Goal: Information Seeking & Learning: Learn about a topic

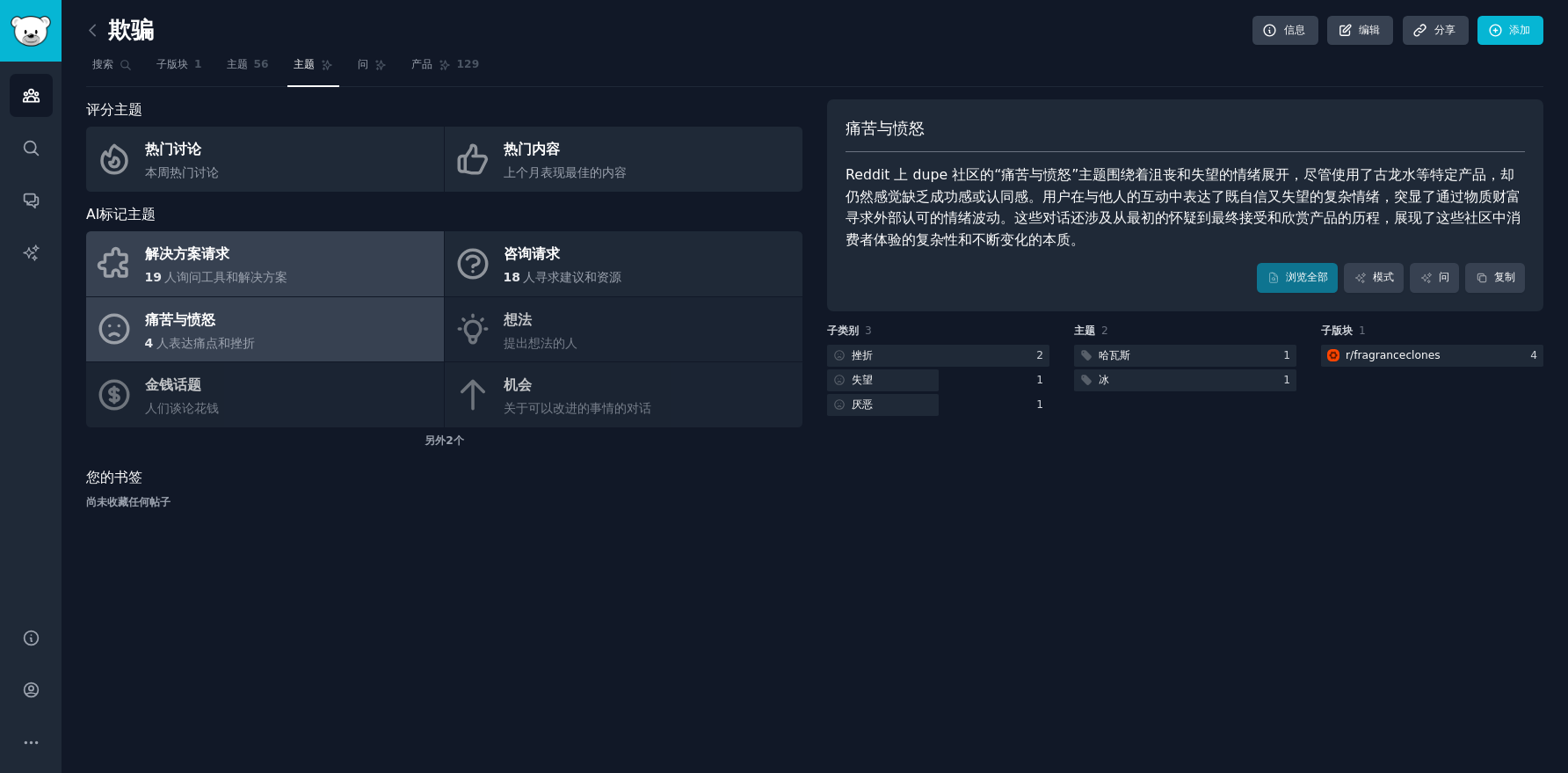
click at [303, 272] on link "解决方案请求 19 人询问工具和解决方案" at bounding box center [265, 263] width 358 height 65
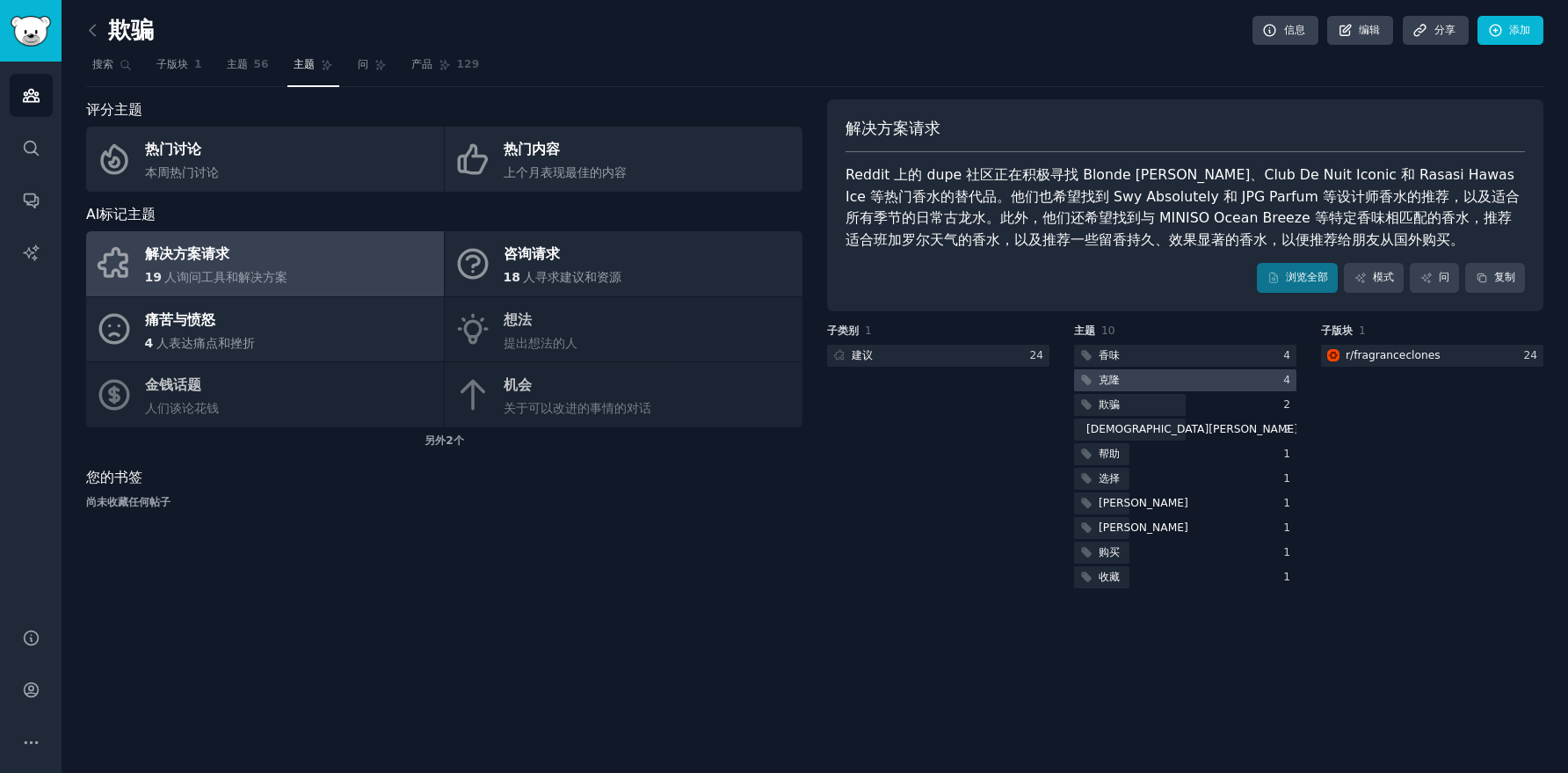
click at [1157, 381] on div at bounding box center [1185, 380] width 223 height 22
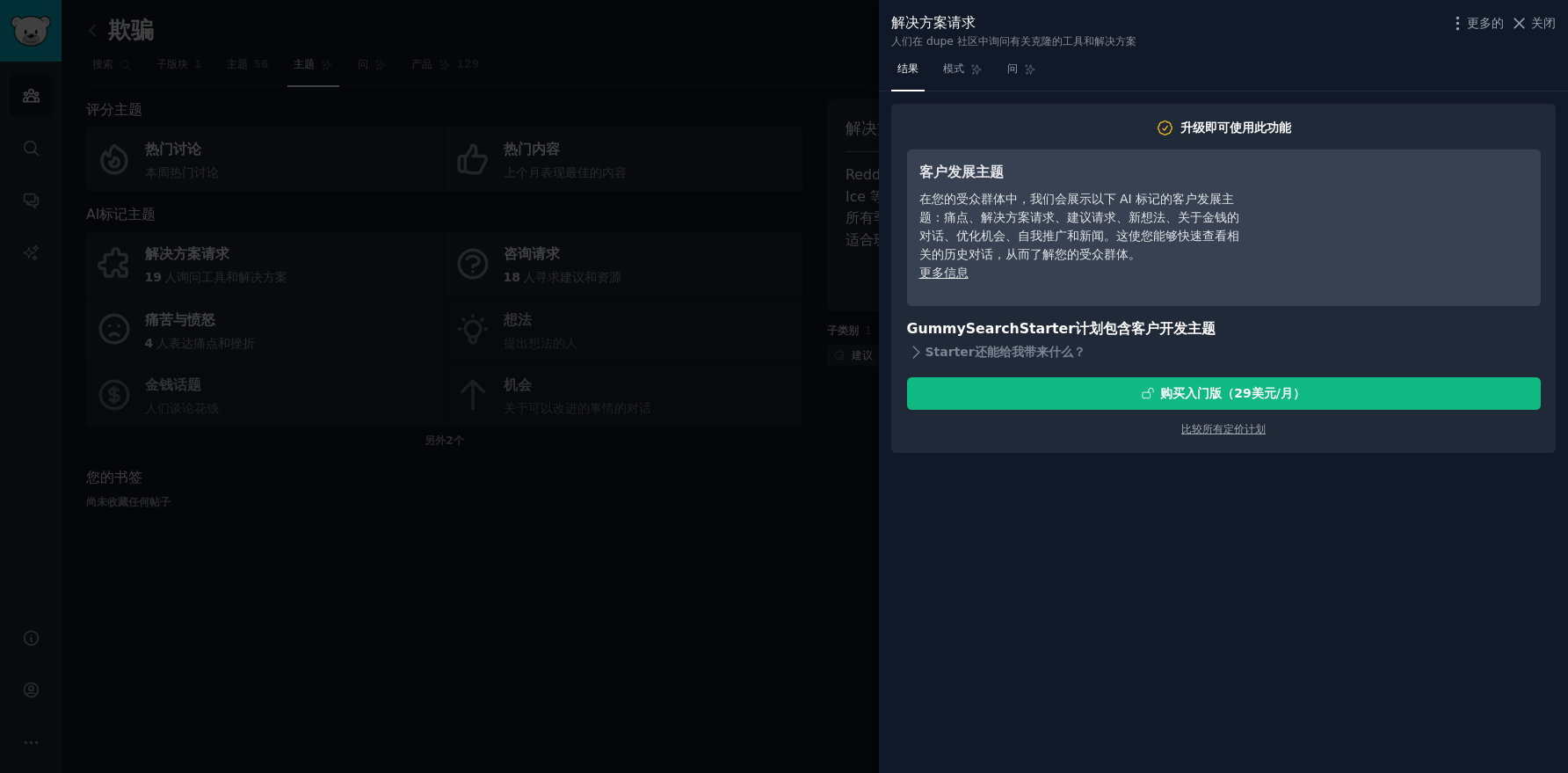
click at [717, 411] on div at bounding box center [784, 386] width 1568 height 773
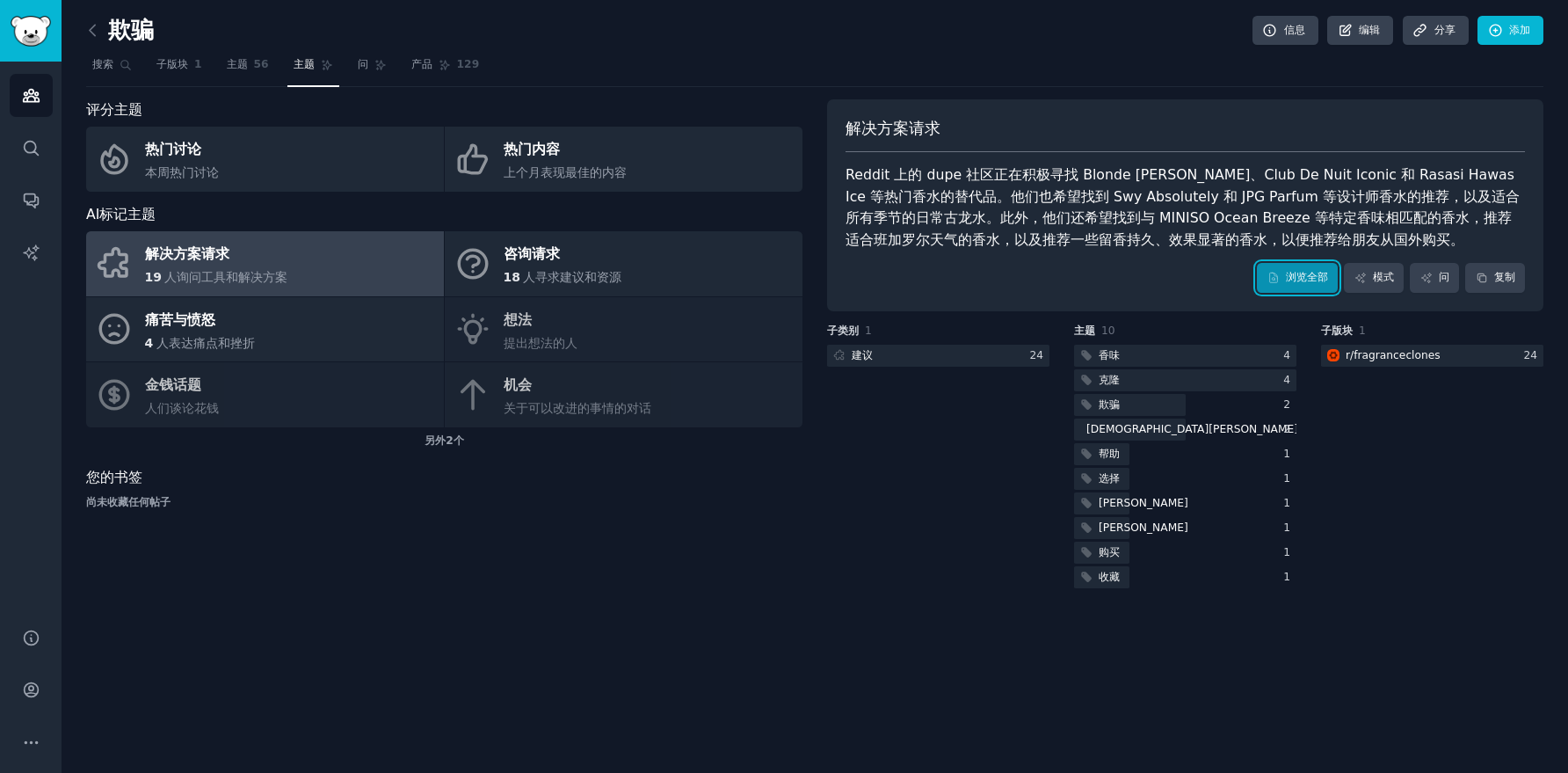
click at [1303, 282] on font "浏览全部" at bounding box center [1307, 277] width 42 height 13
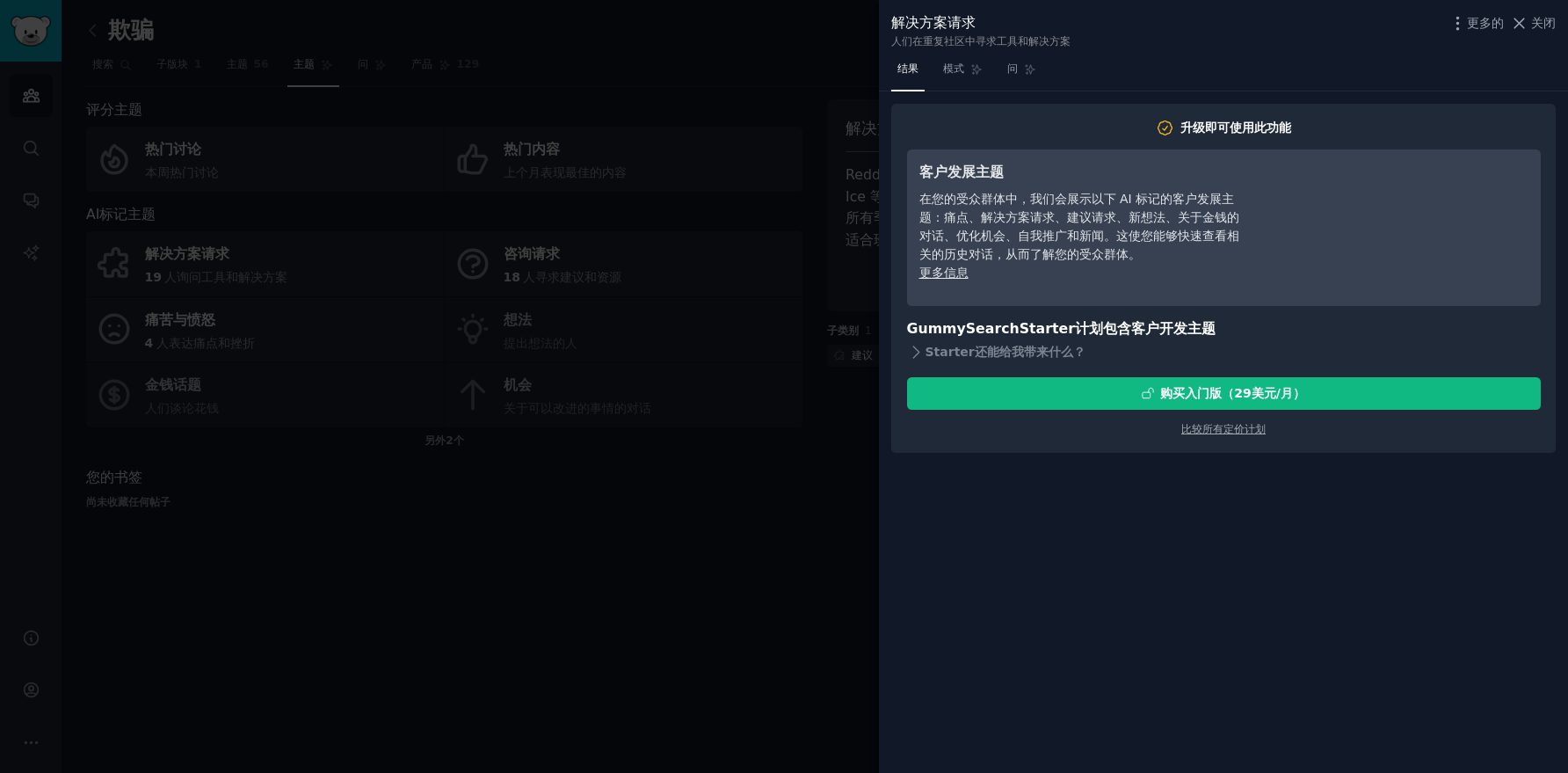
click at [646, 521] on div at bounding box center [784, 386] width 1568 height 773
